Goal: Answer question/provide support: Share knowledge or assist other users

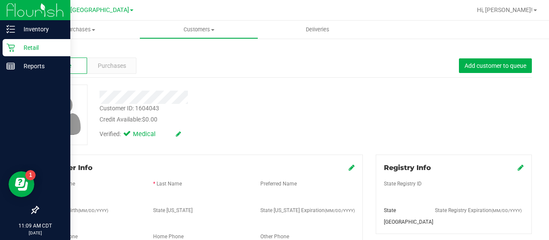
click at [12, 42] on div "Retail" at bounding box center [37, 47] width 68 height 17
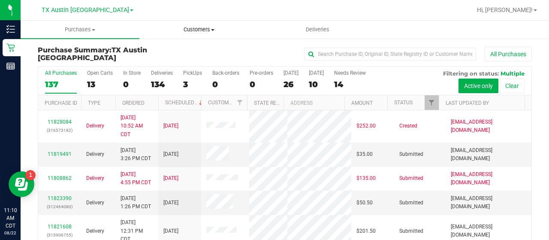
click at [190, 35] on uib-tab-heading "Customers All customers Add a new customer All physicians" at bounding box center [199, 29] width 118 height 17
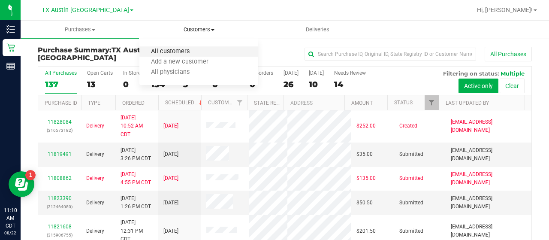
click at [174, 49] on span "All customers" at bounding box center [170, 51] width 62 height 7
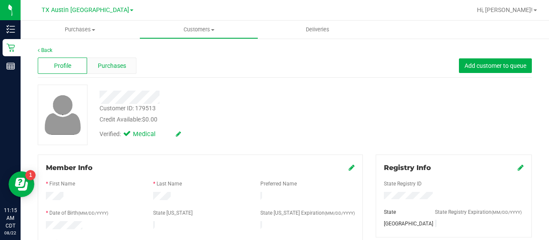
click at [125, 64] on div "Purchases" at bounding box center [111, 65] width 49 height 16
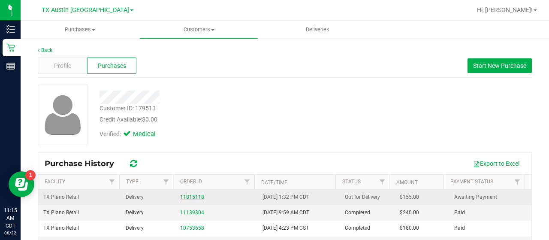
click at [194, 195] on link "11815118" at bounding box center [192, 197] width 24 height 6
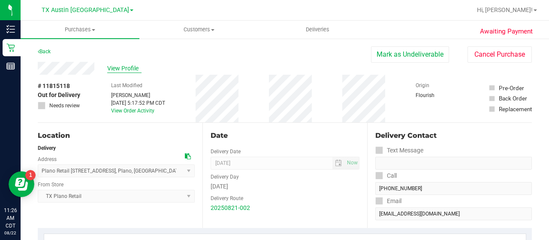
click at [119, 66] on span "View Profile" at bounding box center [124, 68] width 34 height 9
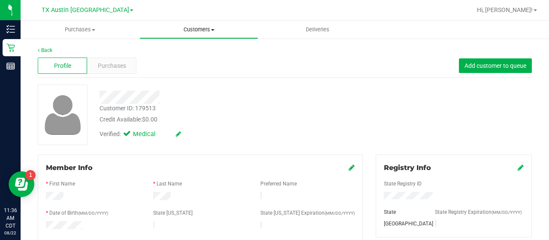
click at [184, 37] on uib-tab-heading "Customers All customers Add a new customer All physicians" at bounding box center [199, 29] width 118 height 17
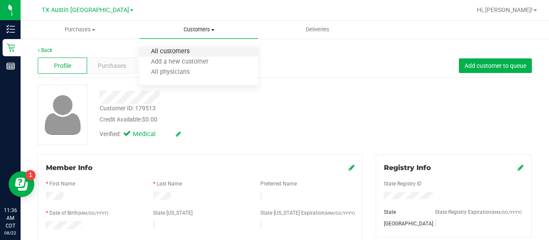
click at [176, 49] on span "All customers" at bounding box center [170, 51] width 62 height 7
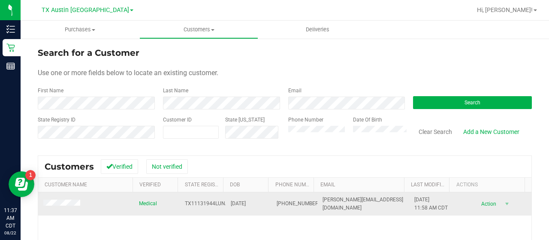
click at [64, 195] on td at bounding box center [86, 203] width 96 height 23
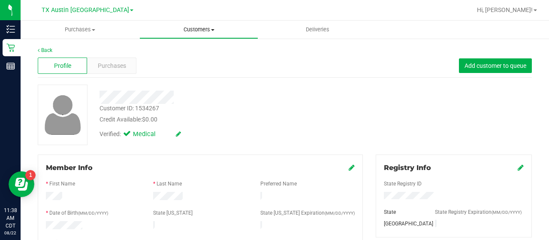
click at [205, 26] on span "Customers" at bounding box center [199, 30] width 118 height 8
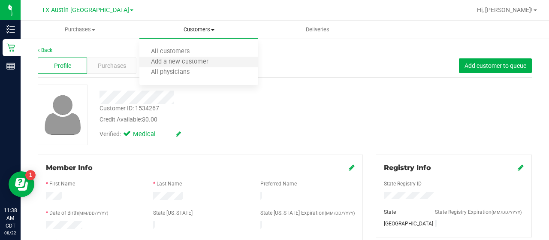
click at [184, 57] on li "Add a new customer" at bounding box center [198, 62] width 119 height 10
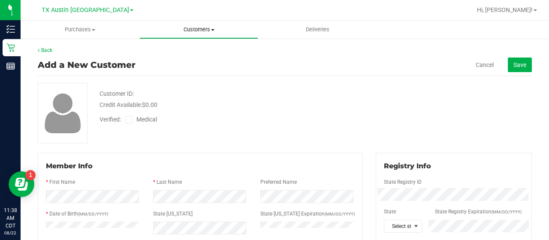
click at [191, 30] on span "Customers" at bounding box center [199, 30] width 118 height 8
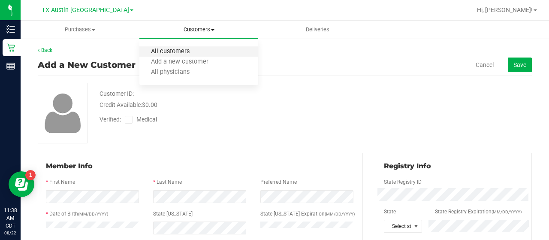
click at [165, 53] on span "All customers" at bounding box center [170, 51] width 62 height 7
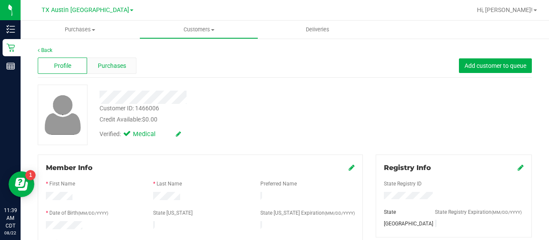
click at [109, 64] on span "Purchases" at bounding box center [112, 65] width 28 height 9
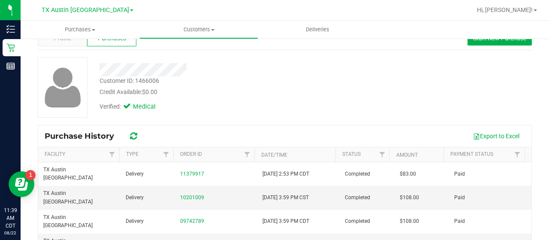
scroll to position [30, 0]
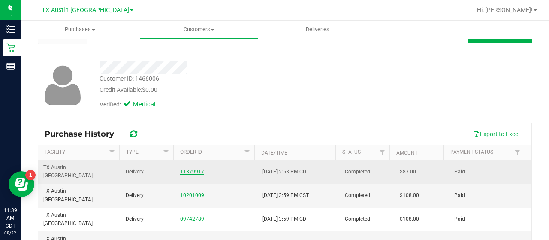
click at [186, 169] on link "11379917" at bounding box center [192, 172] width 24 height 6
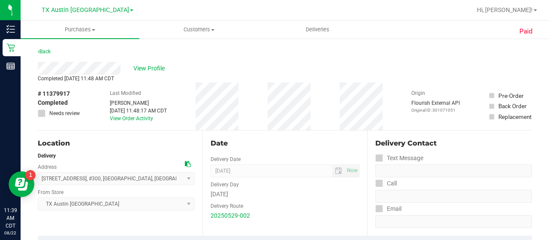
click at [54, 90] on span "# 11379917" at bounding box center [54, 93] width 32 height 9
copy span "11379917"
click at [148, 71] on span "View Profile" at bounding box center [150, 68] width 34 height 9
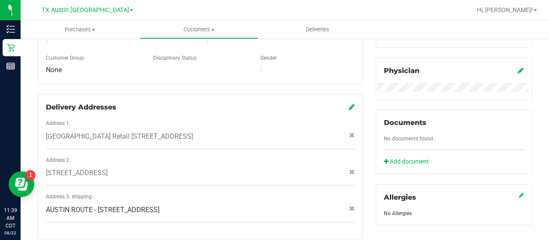
scroll to position [386, 0]
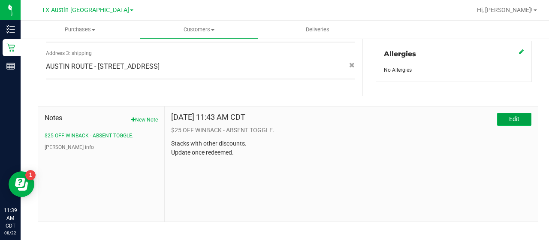
click at [502, 113] on button "Edit" at bounding box center [514, 119] width 34 height 13
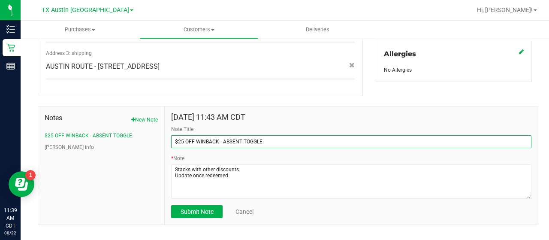
click at [174, 135] on input "$25 OFF WINBACK - ABSENT TOGGLE." at bounding box center [351, 141] width 360 height 13
type input "REDEEMED - $25 OFF WINBACK - ABSENT TOGGLE."
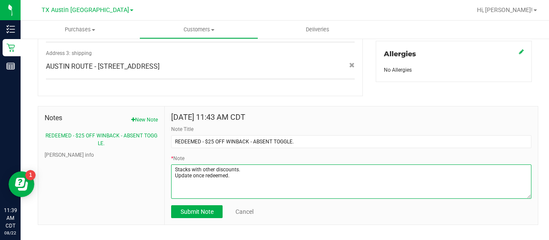
click at [250, 169] on textarea "* Note" at bounding box center [351, 181] width 360 height 34
paste textarea "11379917"
type textarea "Stacks with other discounts. Update once redeemed. 11379917 REDEEMED"
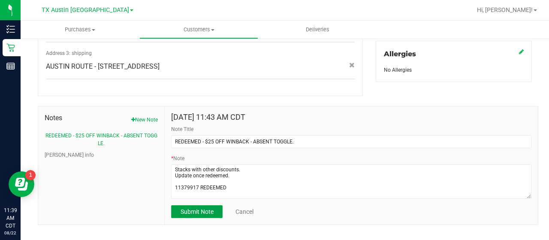
click at [200, 208] on span "Submit Note" at bounding box center [197, 211] width 33 height 7
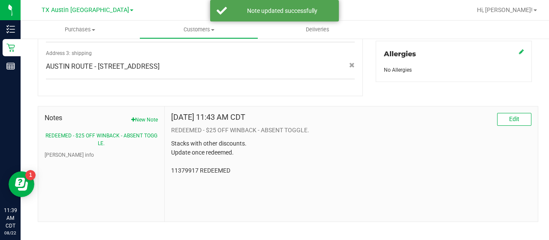
scroll to position [0, 0]
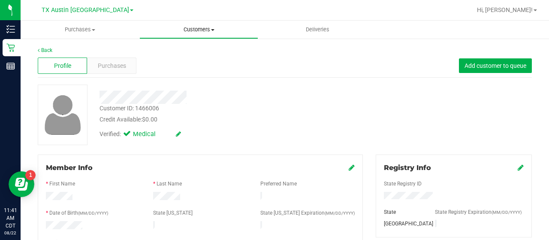
click at [195, 29] on span "Customers" at bounding box center [199, 30] width 118 height 8
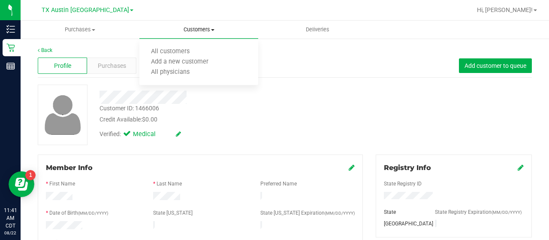
click at [181, 45] on ul "All customers Add a new customer All physicians" at bounding box center [198, 62] width 119 height 46
click at [181, 52] on span "All customers" at bounding box center [170, 51] width 62 height 7
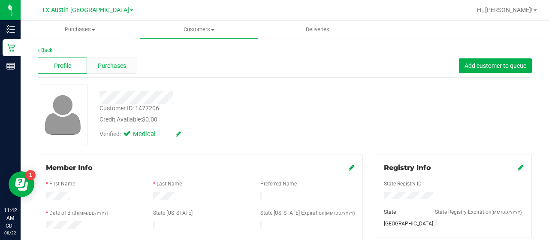
click at [109, 71] on div "Purchases" at bounding box center [111, 65] width 49 height 16
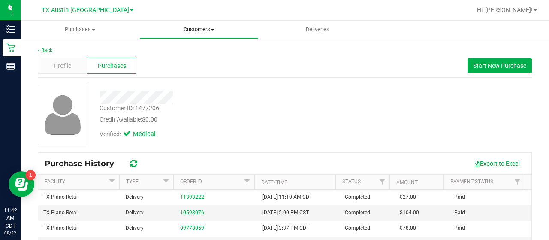
click at [193, 23] on uib-tab-heading "Customers All customers Add a new customer All physicians" at bounding box center [199, 29] width 118 height 17
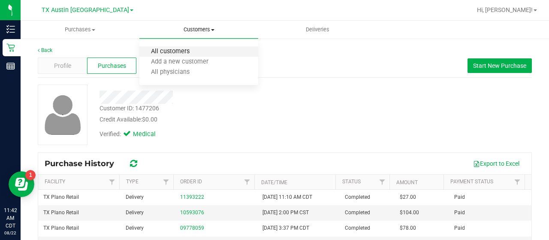
click at [173, 53] on span "All customers" at bounding box center [170, 51] width 62 height 7
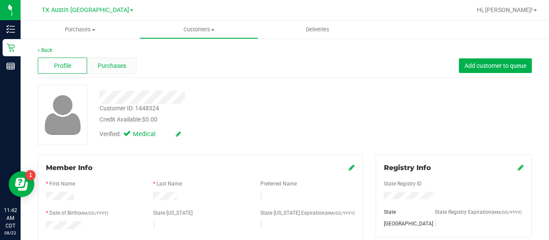
click at [109, 62] on span "Purchases" at bounding box center [112, 65] width 28 height 9
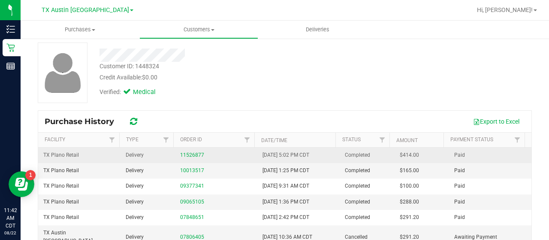
scroll to position [44, 0]
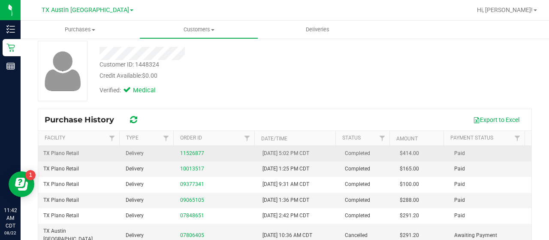
click at [192, 147] on td "11526877" at bounding box center [216, 153] width 82 height 15
click at [192, 151] on link "11526877" at bounding box center [192, 153] width 24 height 6
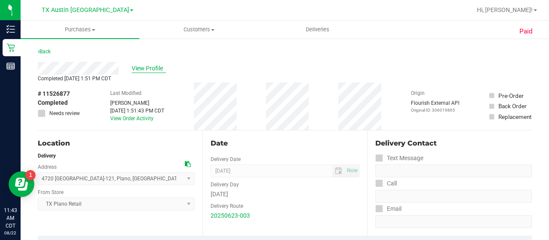
click at [152, 67] on span "View Profile" at bounding box center [149, 68] width 34 height 9
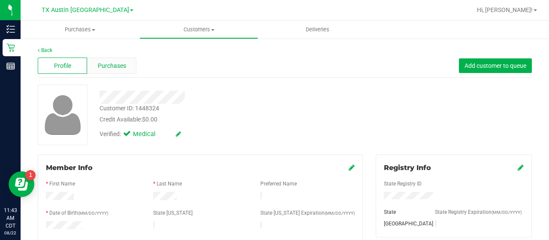
click at [118, 72] on div "Purchases" at bounding box center [111, 65] width 49 height 16
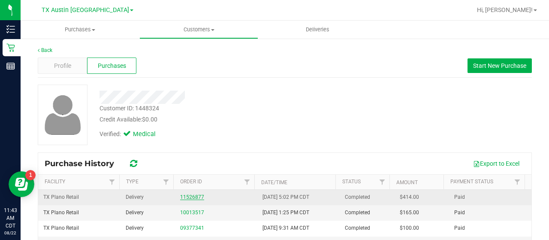
click at [186, 198] on link "11526877" at bounding box center [192, 197] width 24 height 6
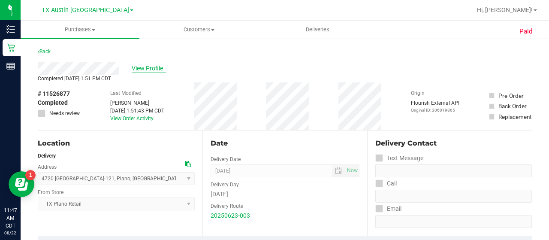
click at [146, 66] on span "View Profile" at bounding box center [149, 68] width 34 height 9
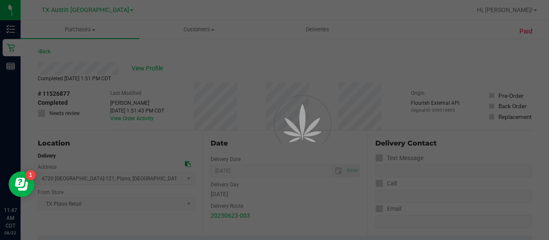
click at [196, 24] on div at bounding box center [274, 120] width 549 height 240
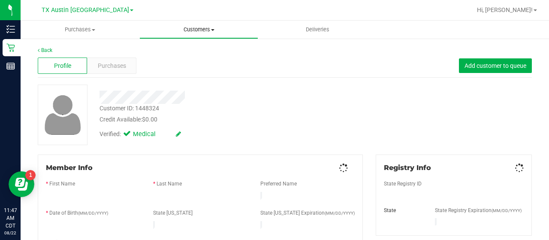
click at [195, 29] on span "Customers" at bounding box center [199, 30] width 118 height 8
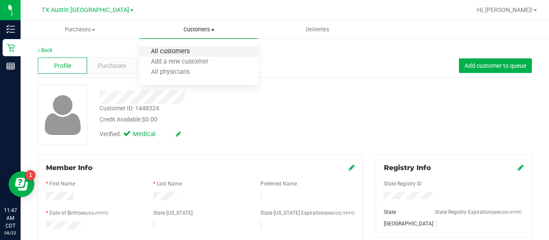
click at [185, 54] on span "All customers" at bounding box center [170, 51] width 62 height 7
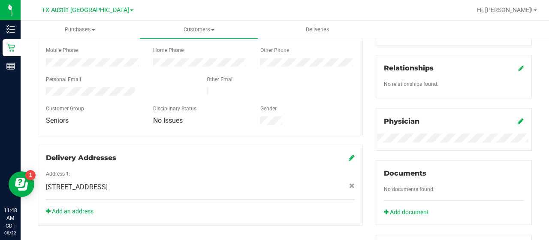
scroll to position [189, 0]
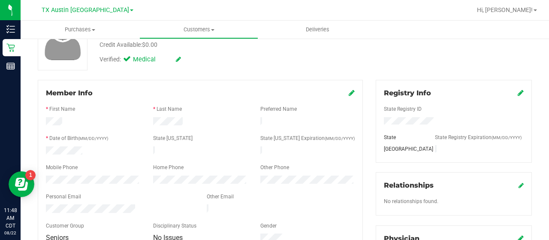
click at [349, 89] on link at bounding box center [352, 93] width 6 height 8
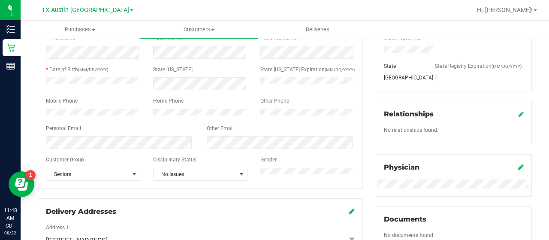
scroll to position [167, 0]
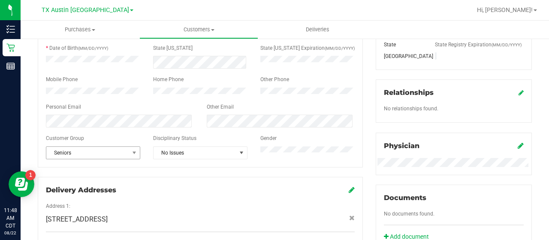
click at [88, 159] on span "Seniors" at bounding box center [93, 152] width 94 height 13
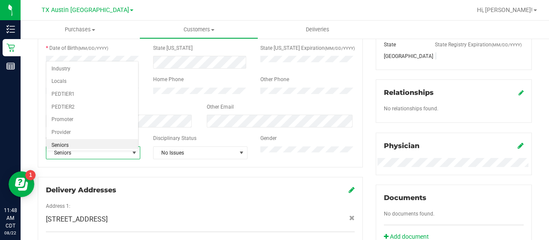
scroll to position [0, 0]
click at [100, 74] on li "None" at bounding box center [92, 69] width 92 height 13
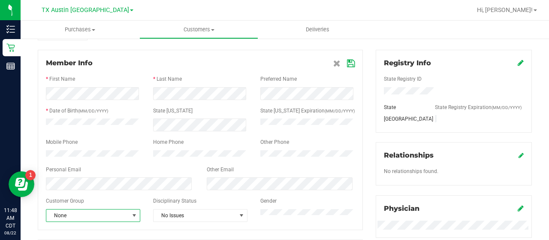
scroll to position [104, 0]
click at [348, 66] on icon at bounding box center [351, 64] width 8 height 7
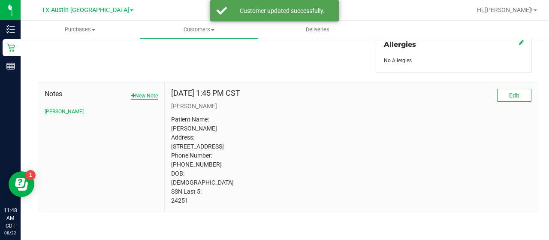
click at [142, 92] on button "New Note" at bounding box center [144, 96] width 27 height 8
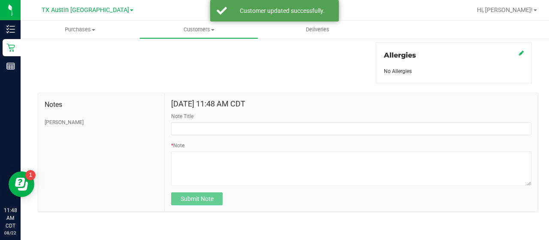
scroll to position [383, 0]
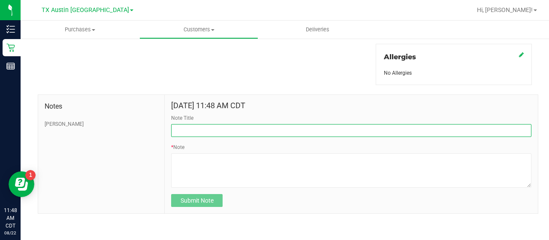
click at [241, 124] on input "Note Title" at bounding box center [351, 130] width 360 height 13
type input "HONOR $25 WINBACK - ABSENT TOGGLE."
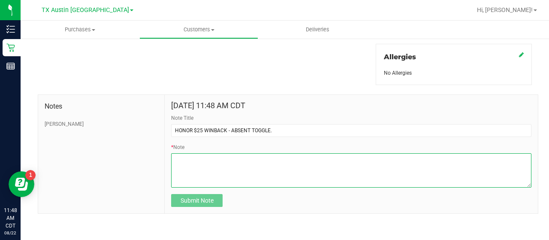
click at [245, 169] on textarea "* Note" at bounding box center [351, 170] width 360 height 34
click at [269, 167] on textarea "* Note" at bounding box center [351, 170] width 360 height 34
paste textarea "Stacks with all discounts. Update once redeemed."
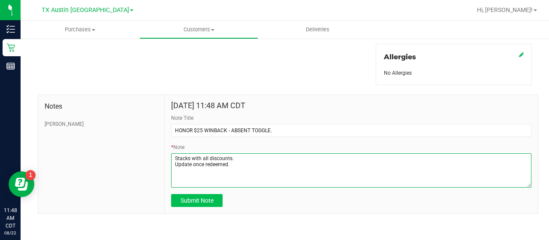
type textarea "Stacks with all discounts. Update once redeemed."
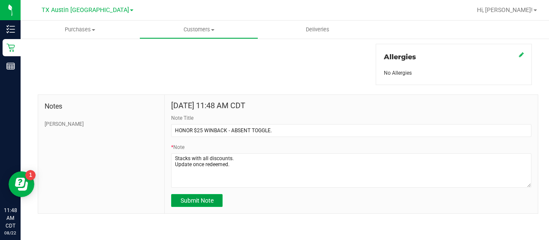
click at [199, 194] on button "Submit Note" at bounding box center [196, 200] width 51 height 13
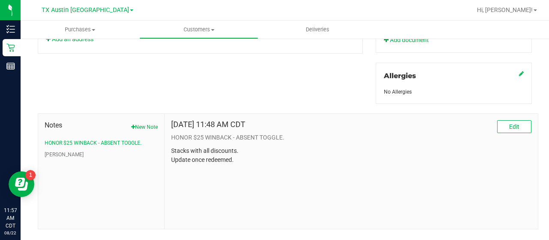
scroll to position [0, 0]
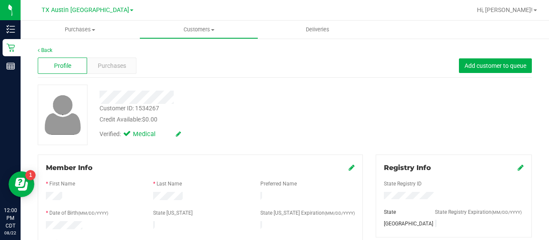
click at [349, 170] on link at bounding box center [352, 167] width 6 height 8
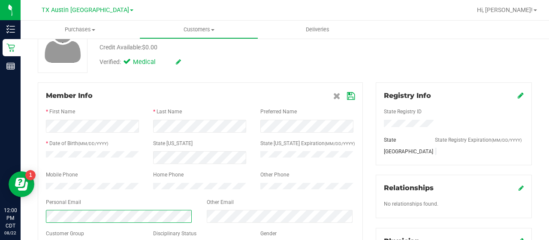
scroll to position [63, 0]
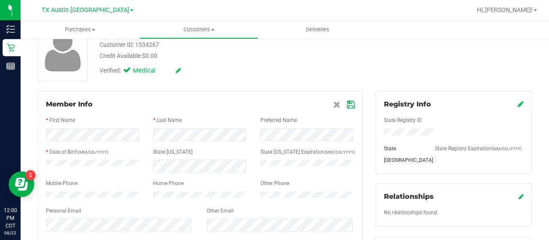
click at [347, 108] on icon at bounding box center [351, 104] width 8 height 7
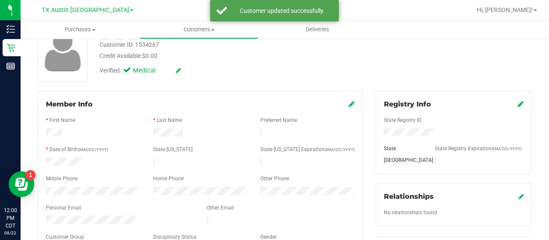
scroll to position [0, 0]
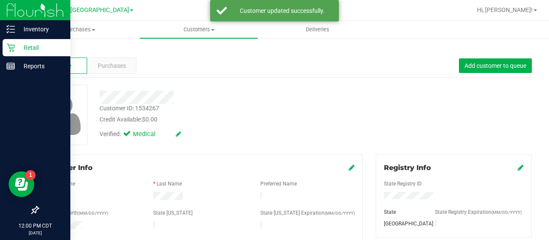
click at [9, 42] on div "Retail" at bounding box center [37, 47] width 68 height 17
